Goal: Navigation & Orientation: Go to known website

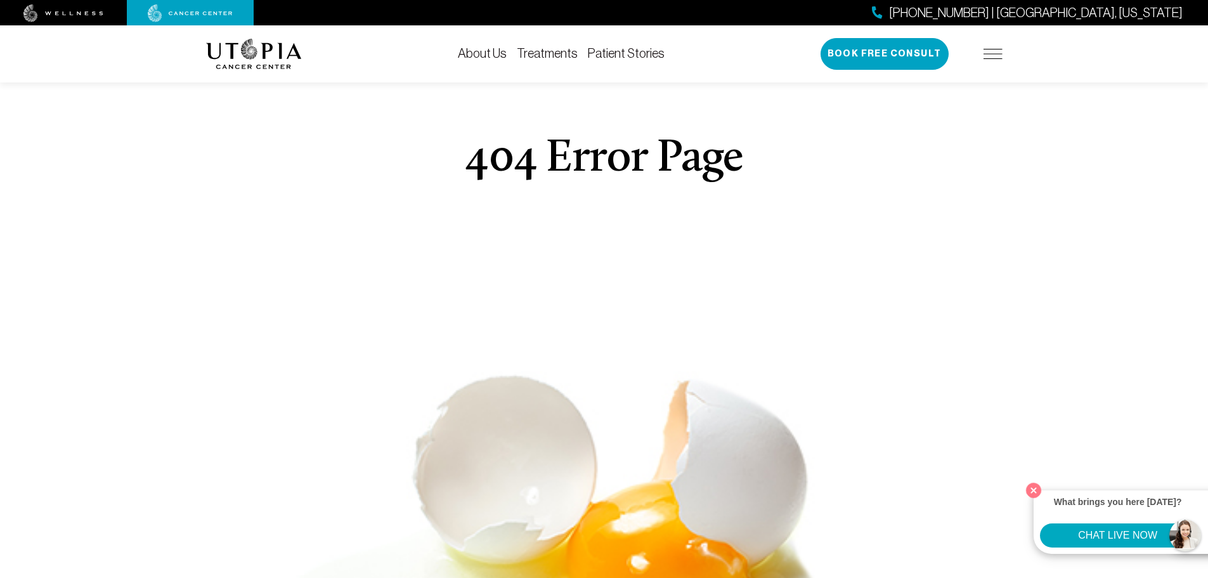
click at [65, 5] on img at bounding box center [63, 13] width 80 height 18
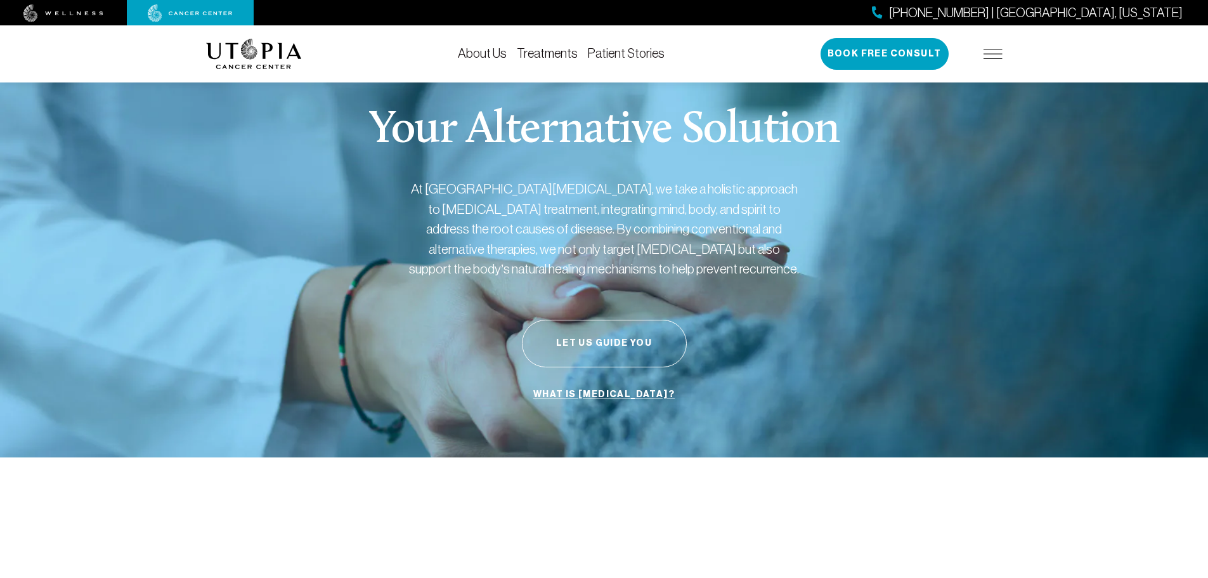
click at [485, 52] on link "About Us" at bounding box center [482, 53] width 49 height 14
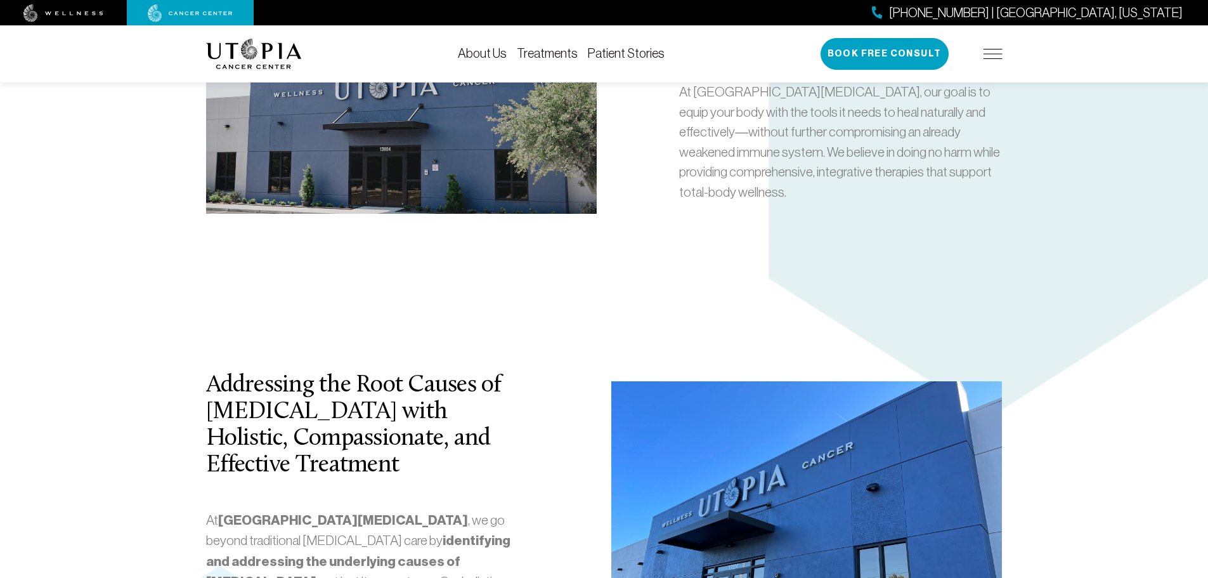
scroll to position [2156, 0]
